Goal: Information Seeking & Learning: Understand process/instructions

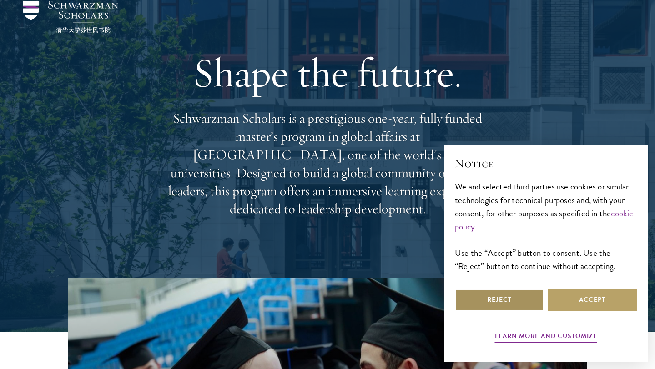
click at [490, 295] on button "Reject" at bounding box center [499, 300] width 89 height 22
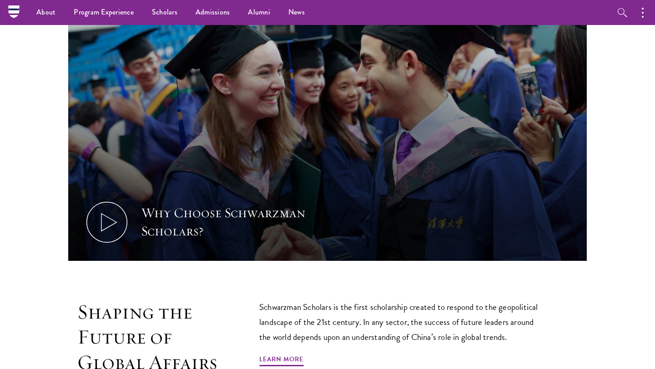
scroll to position [199, 0]
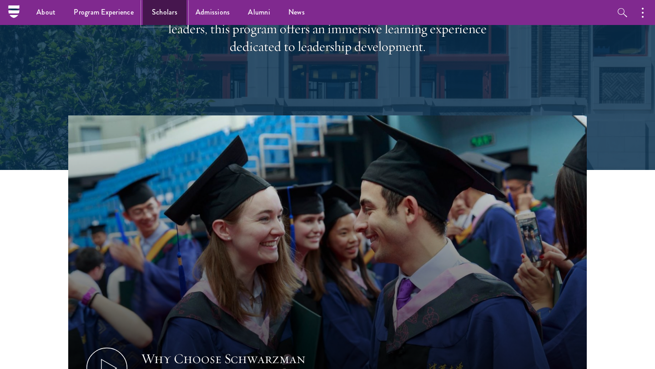
click at [163, 14] on link "Scholars" at bounding box center [165, 12] width 44 height 25
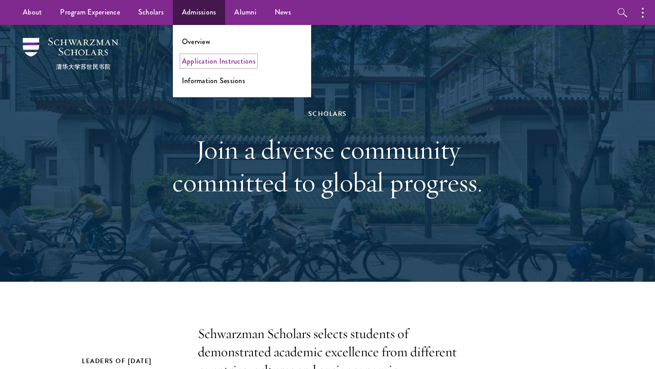
click at [209, 60] on link "Application Instructions" at bounding box center [219, 61] width 74 height 10
